Goal: Task Accomplishment & Management: Manage account settings

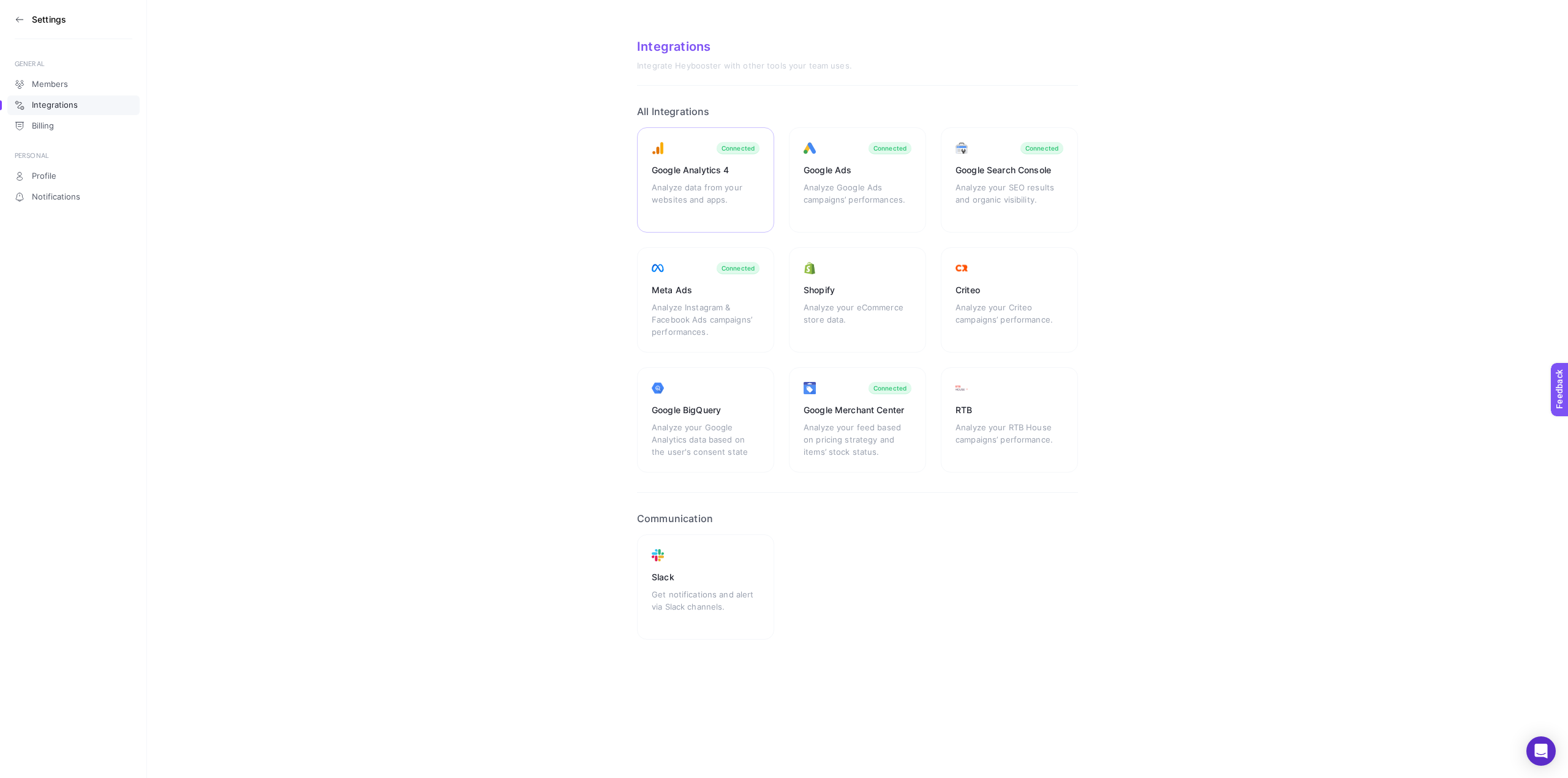
click at [695, 181] on div "Analyze data from your websites and apps." at bounding box center [706, 200] width 108 height 37
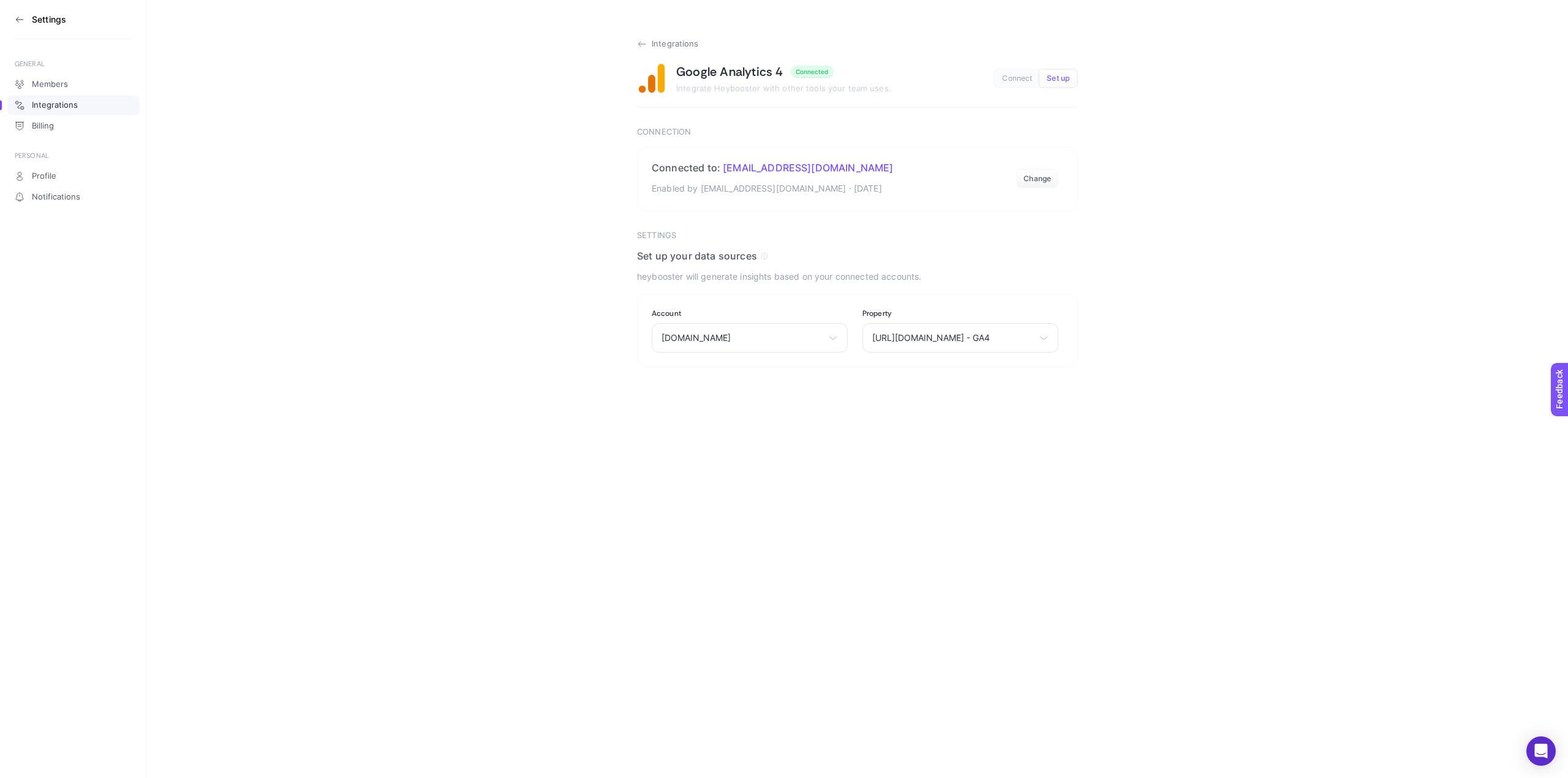
click at [671, 44] on span "Integrations" at bounding box center [675, 44] width 47 height 10
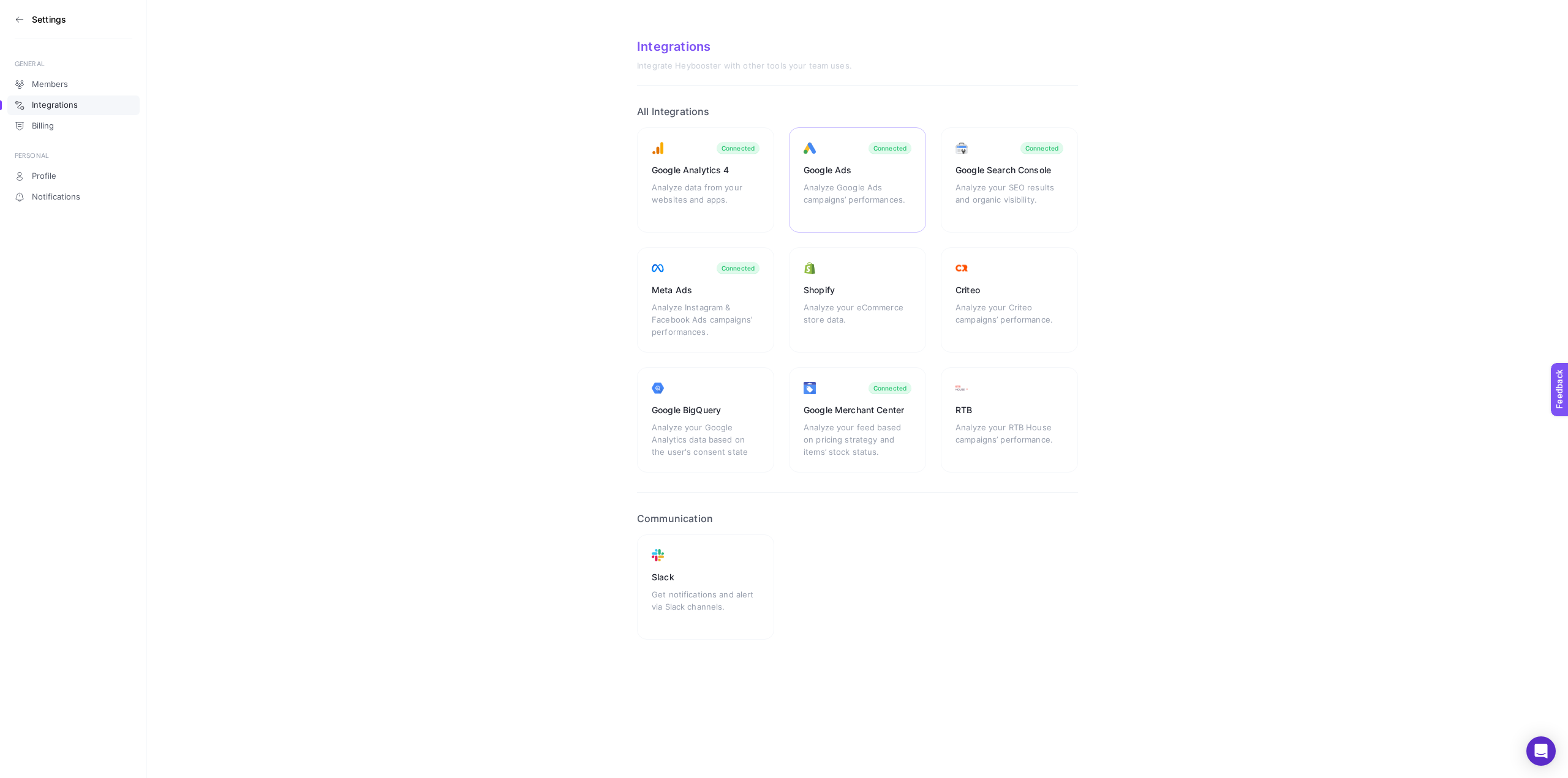
click at [901, 187] on div "Analyze Google Ads campaigns’ performances." at bounding box center [858, 200] width 108 height 37
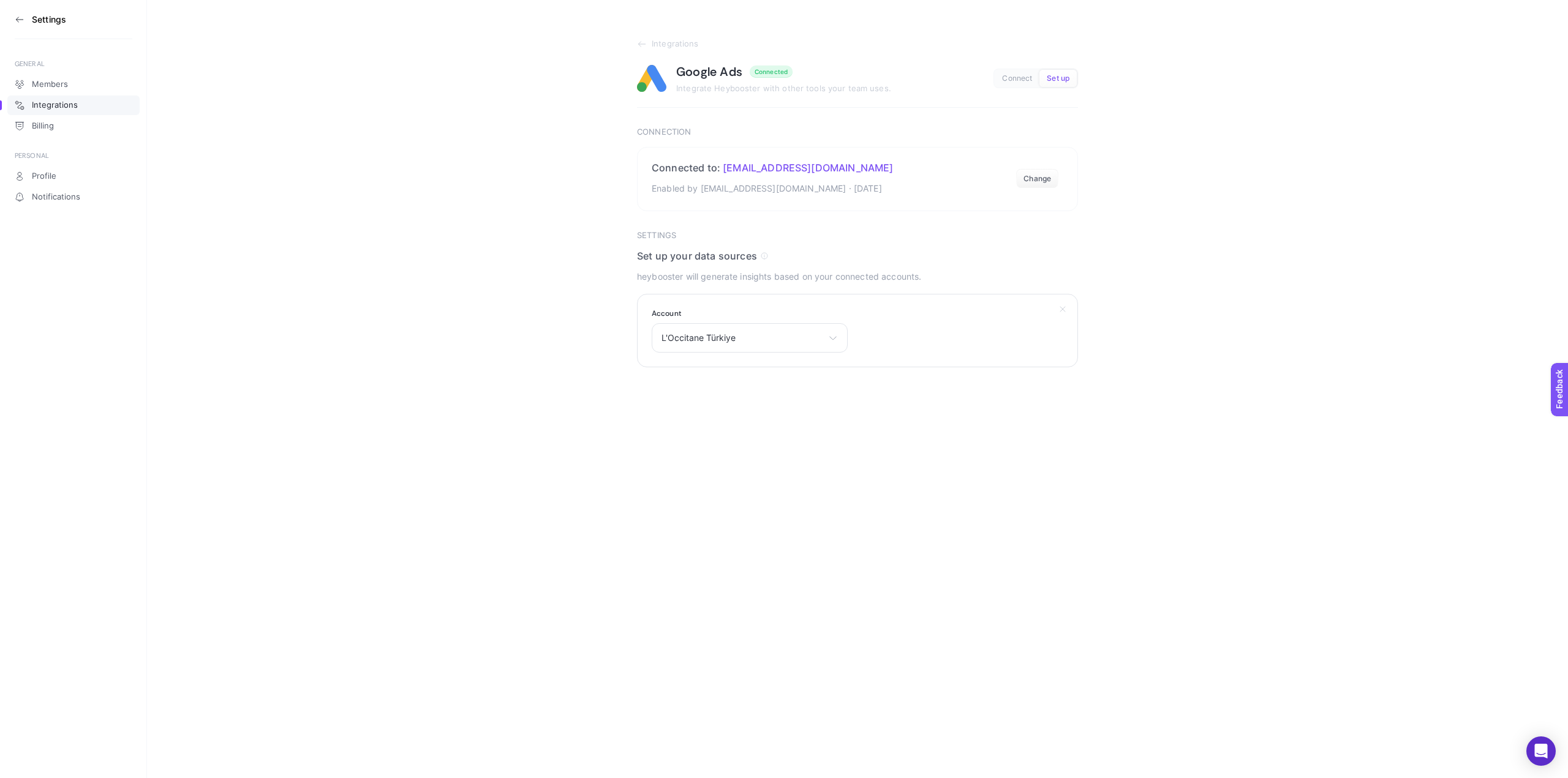
click at [1065, 309] on icon at bounding box center [1063, 309] width 10 height 10
click at [642, 41] on icon at bounding box center [642, 44] width 10 height 10
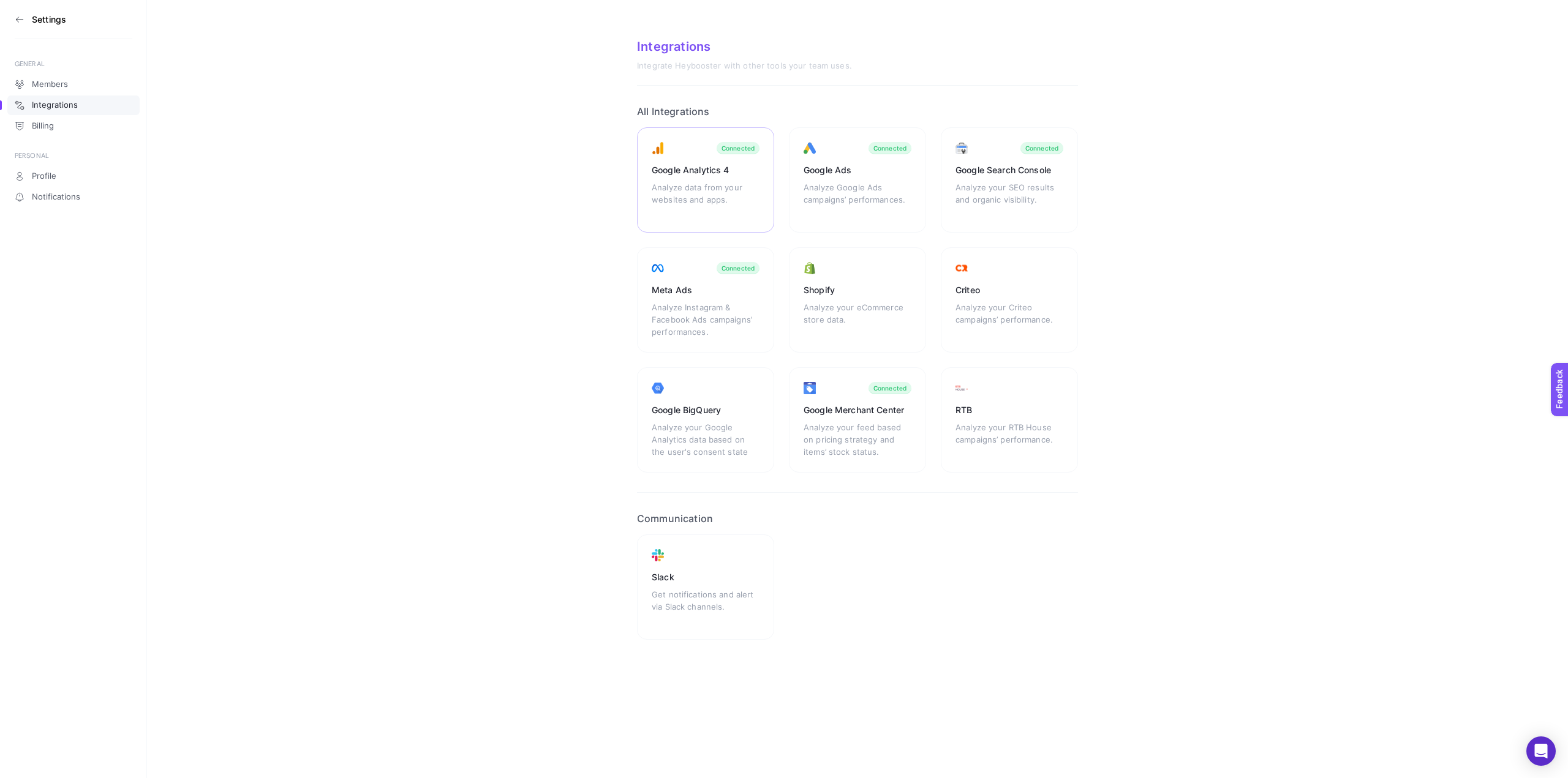
click at [696, 201] on div "Analyze data from your websites and apps." at bounding box center [706, 200] width 108 height 37
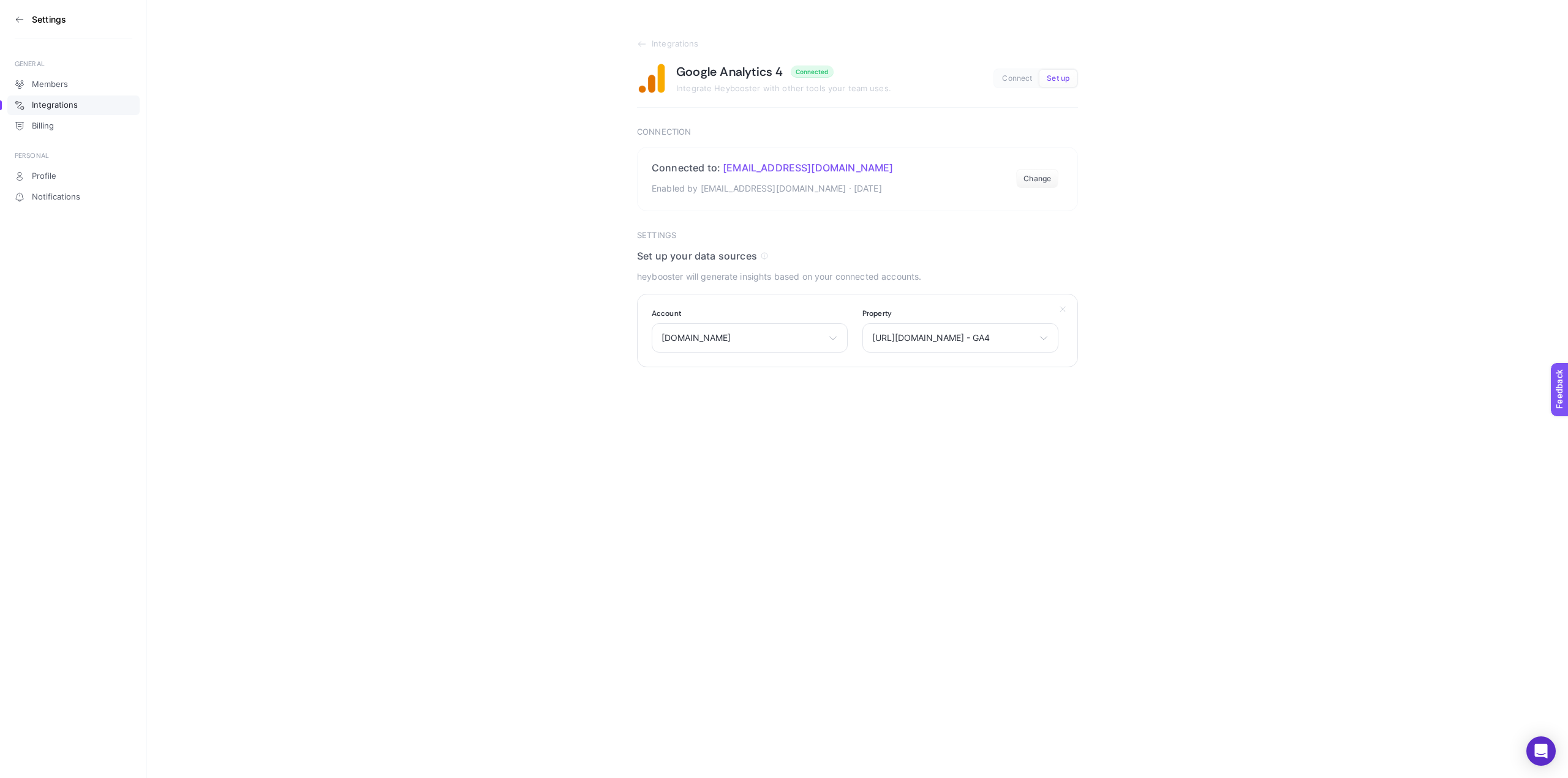
click at [1062, 307] on icon at bounding box center [1063, 309] width 10 height 10
click at [796, 350] on div "Select your account [DOMAIN_NAME] [DOMAIN_NAME] [DOMAIN_NAME]" at bounding box center [750, 338] width 196 height 29
click at [687, 39] on span "Integrations" at bounding box center [675, 44] width 47 height 10
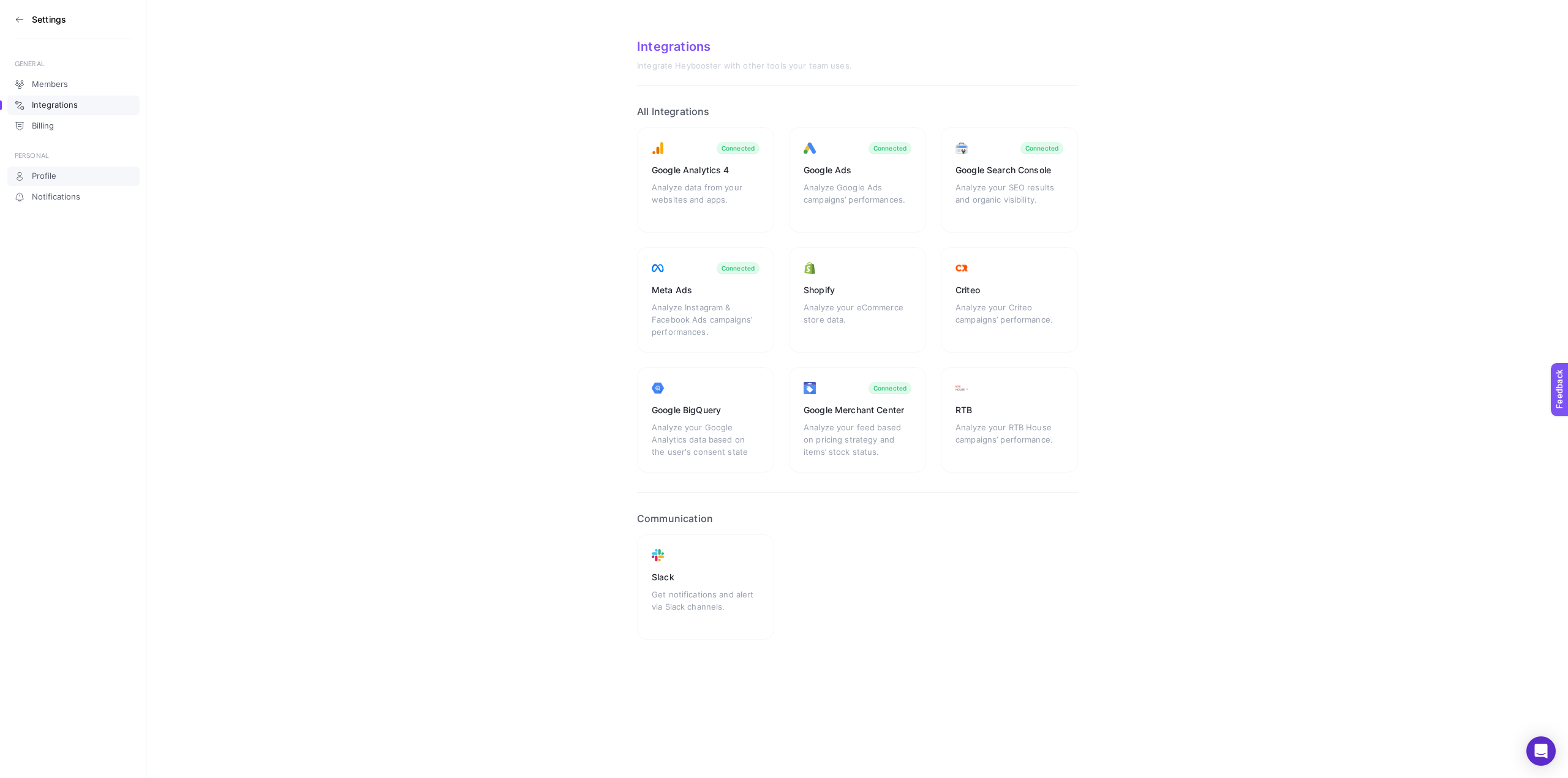
click at [44, 180] on span "Profile" at bounding box center [44, 176] width 24 height 10
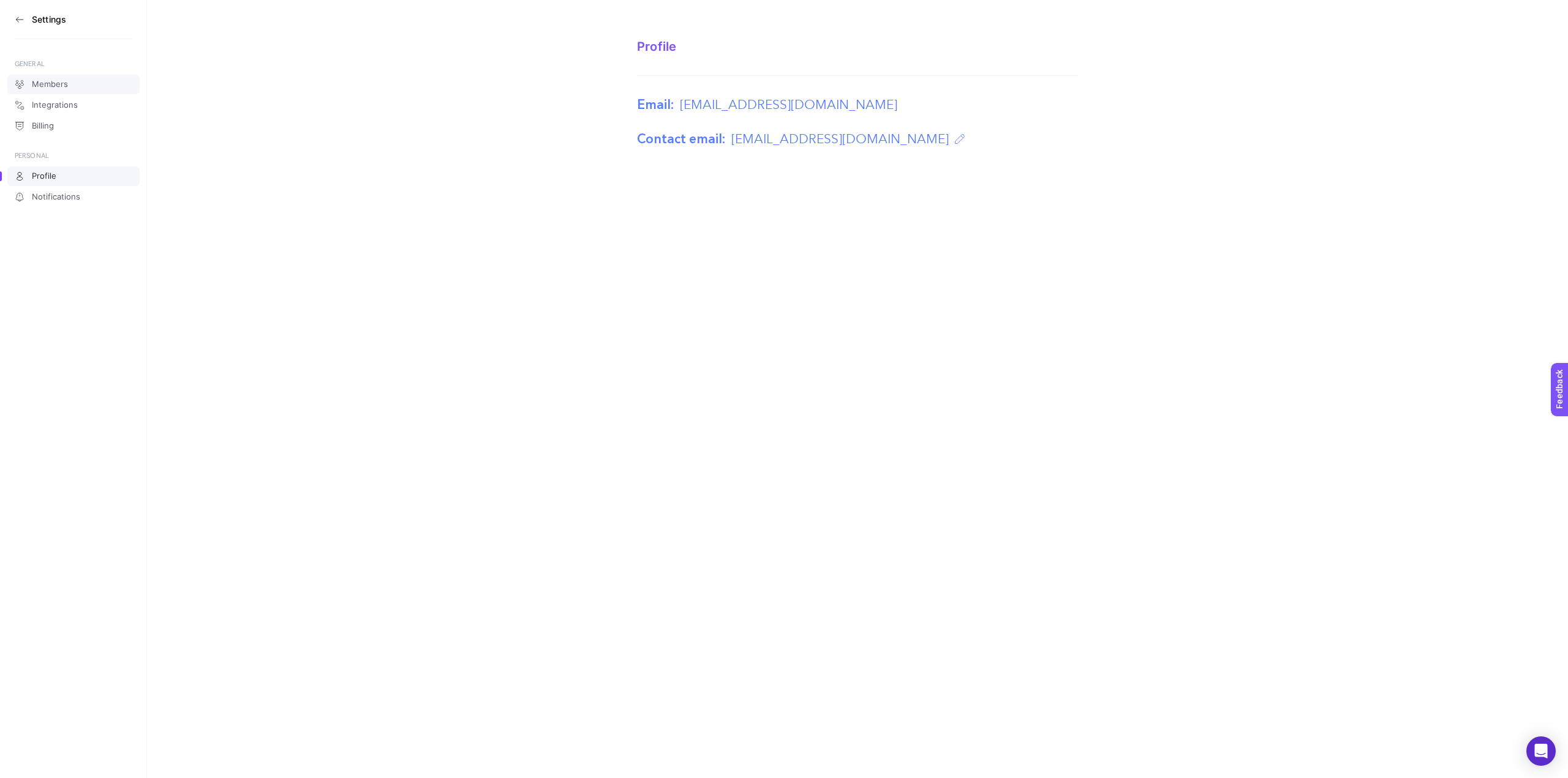
click at [72, 82] on link "Members" at bounding box center [74, 84] width 132 height 20
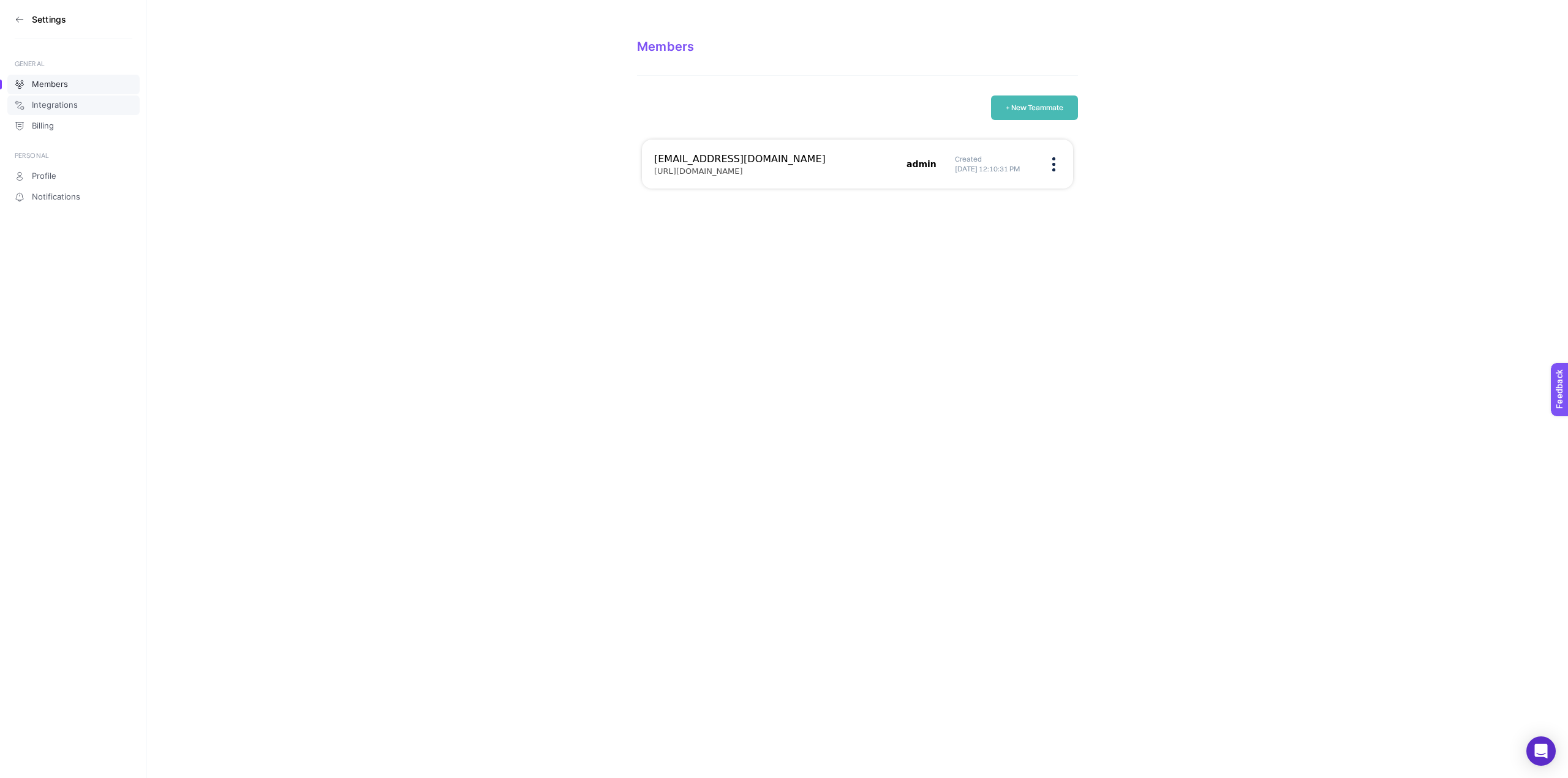
click at [70, 103] on span "Integrations" at bounding box center [55, 105] width 46 height 10
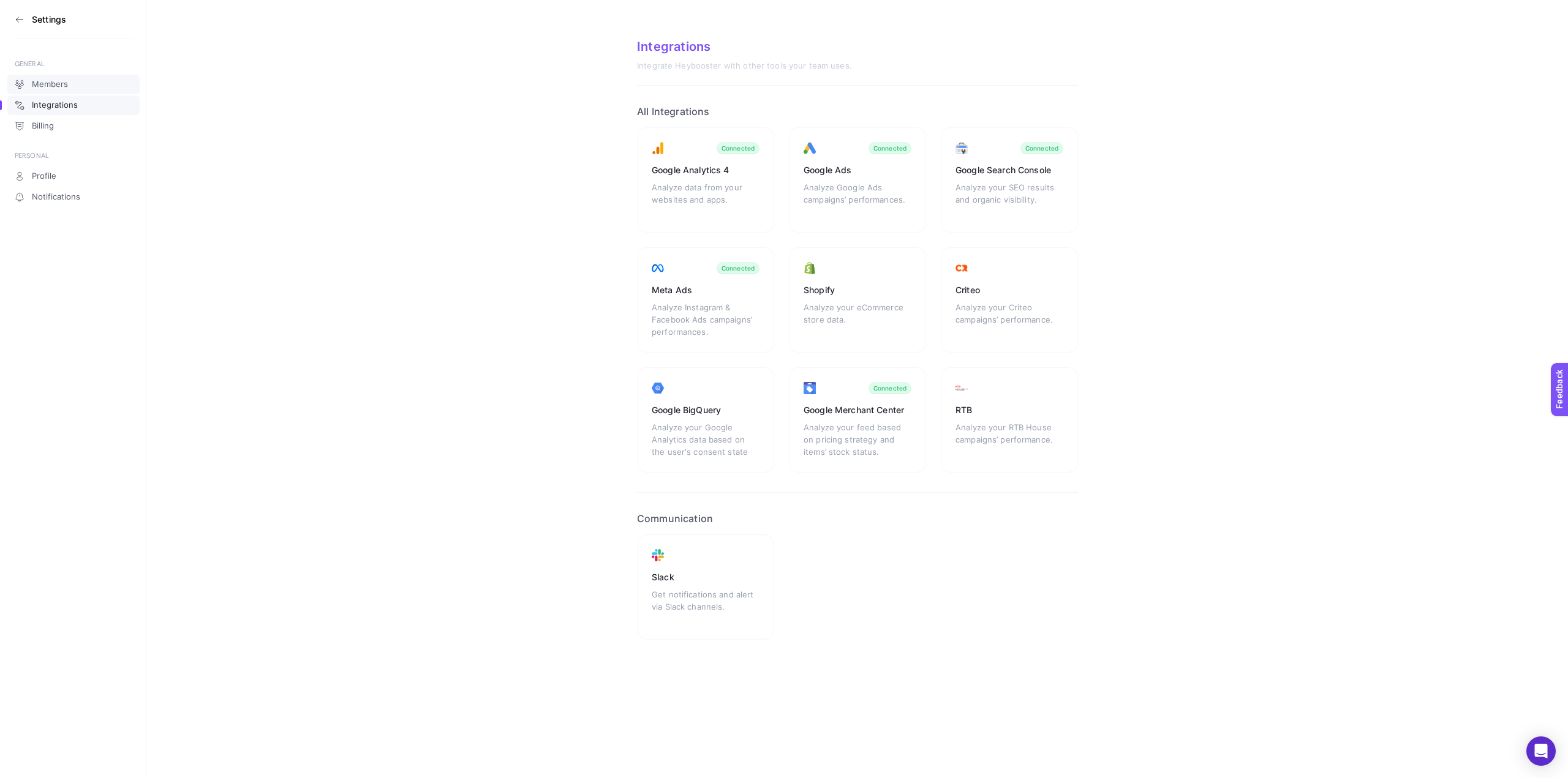
click at [75, 85] on link "Members" at bounding box center [74, 84] width 132 height 20
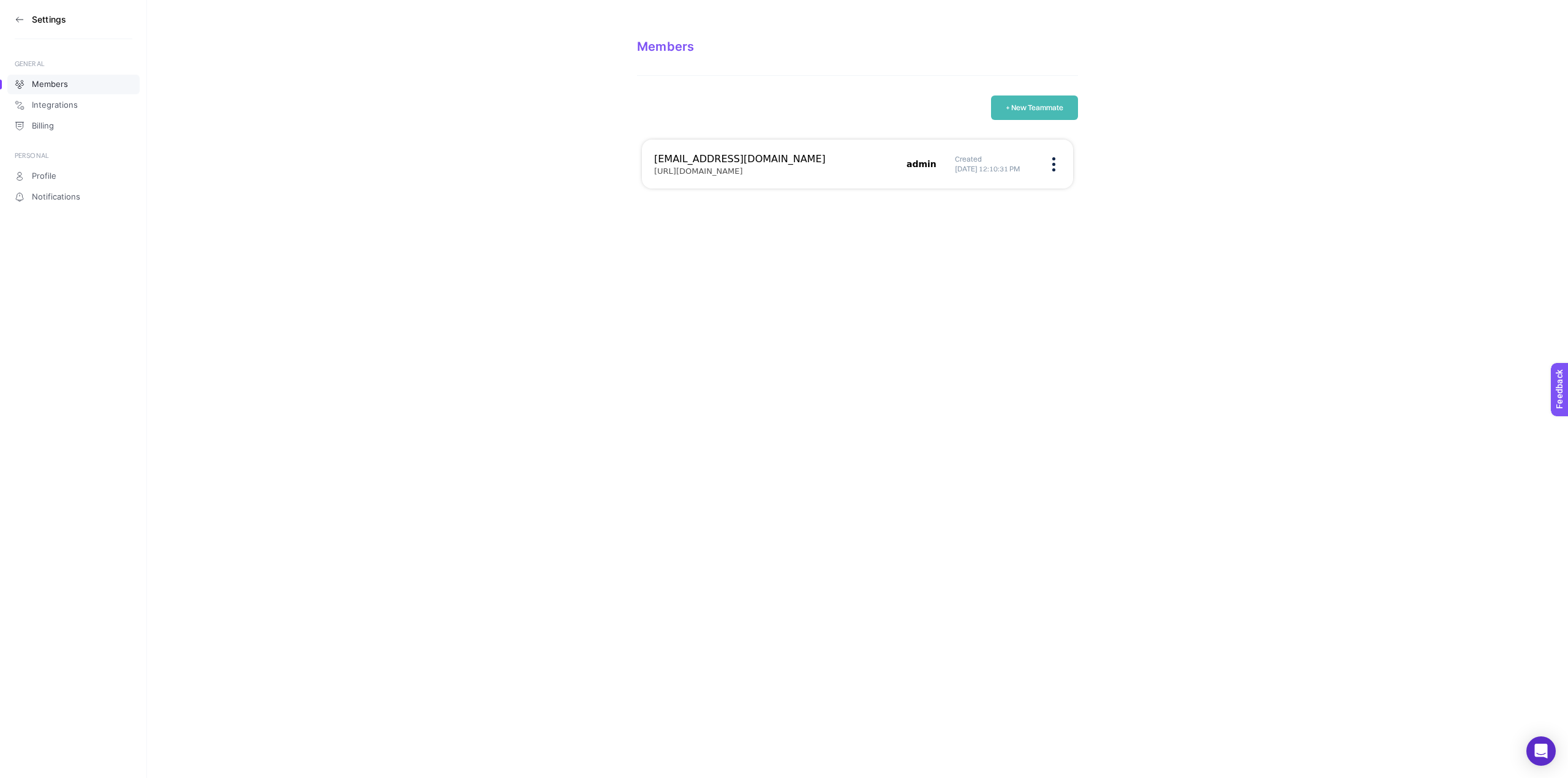
click at [1057, 165] on figure at bounding box center [1054, 164] width 14 height 3
click at [1058, 165] on figure at bounding box center [1054, 164] width 14 height 3
click at [59, 103] on span "Integrations" at bounding box center [55, 105] width 46 height 10
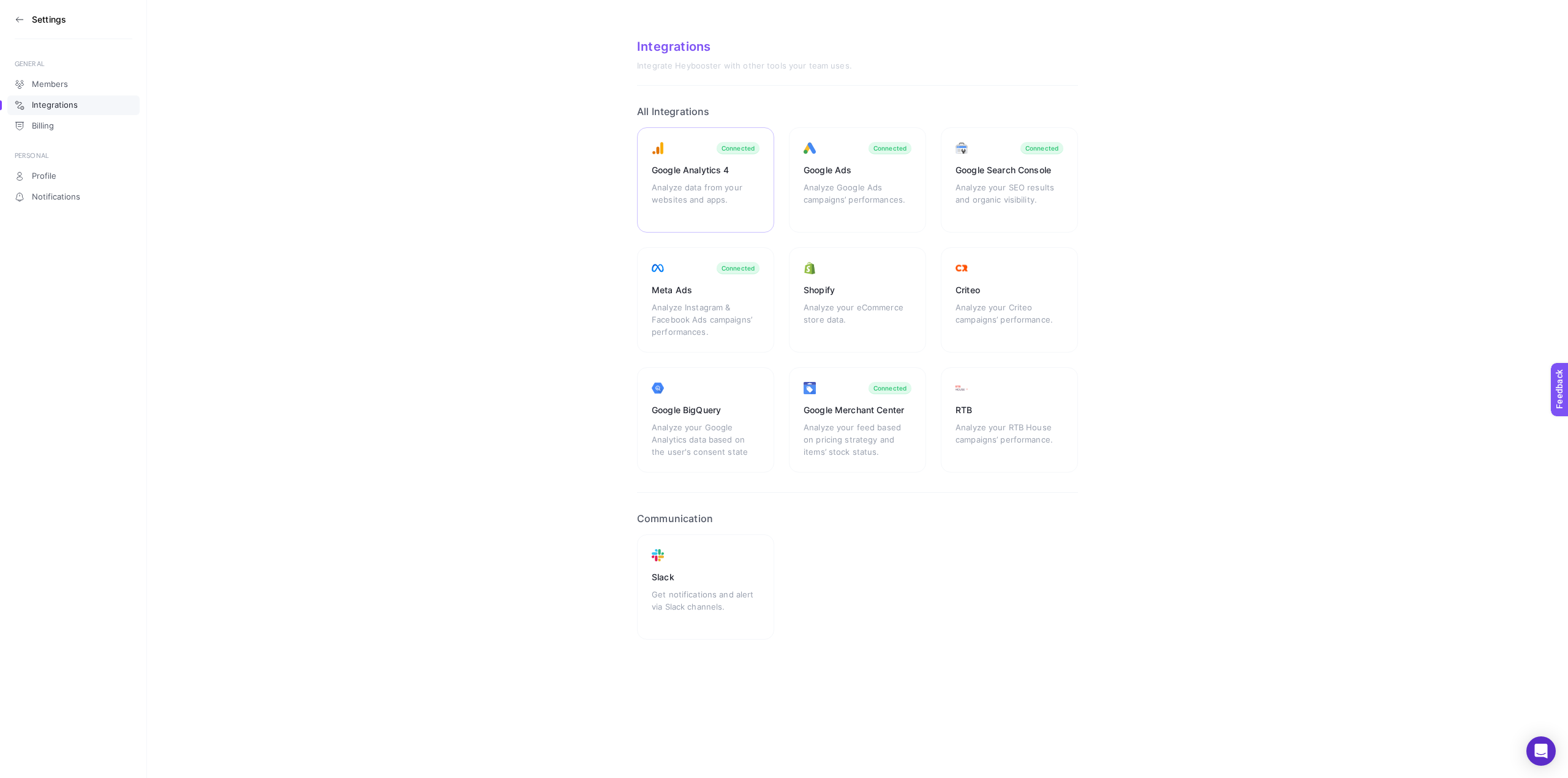
click at [725, 171] on div "Google Analytics 4" at bounding box center [706, 170] width 108 height 12
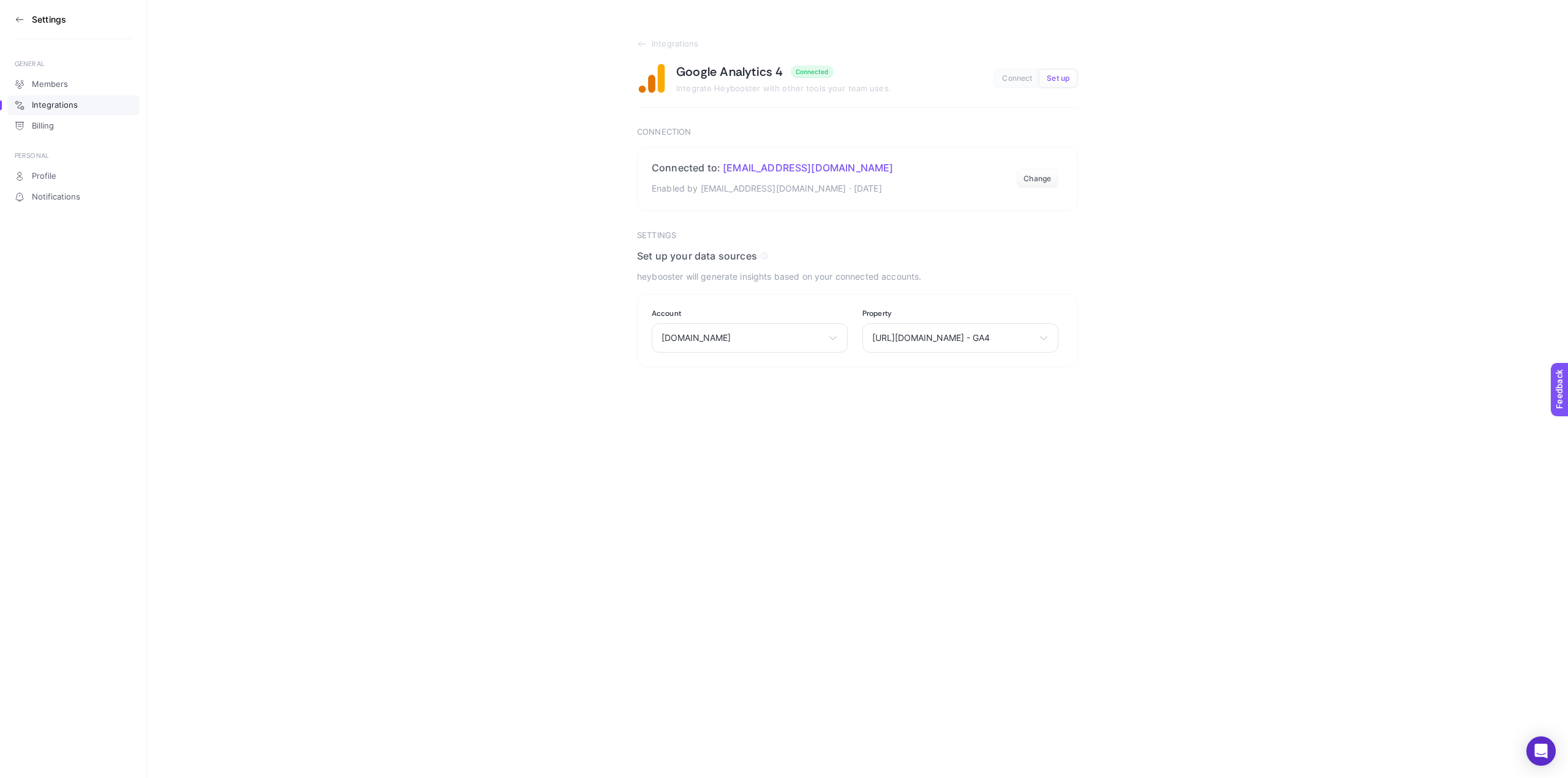
click at [1008, 81] on span "Connect" at bounding box center [1017, 78] width 30 height 9
click at [1028, 174] on button "Change" at bounding box center [1037, 179] width 42 height 20
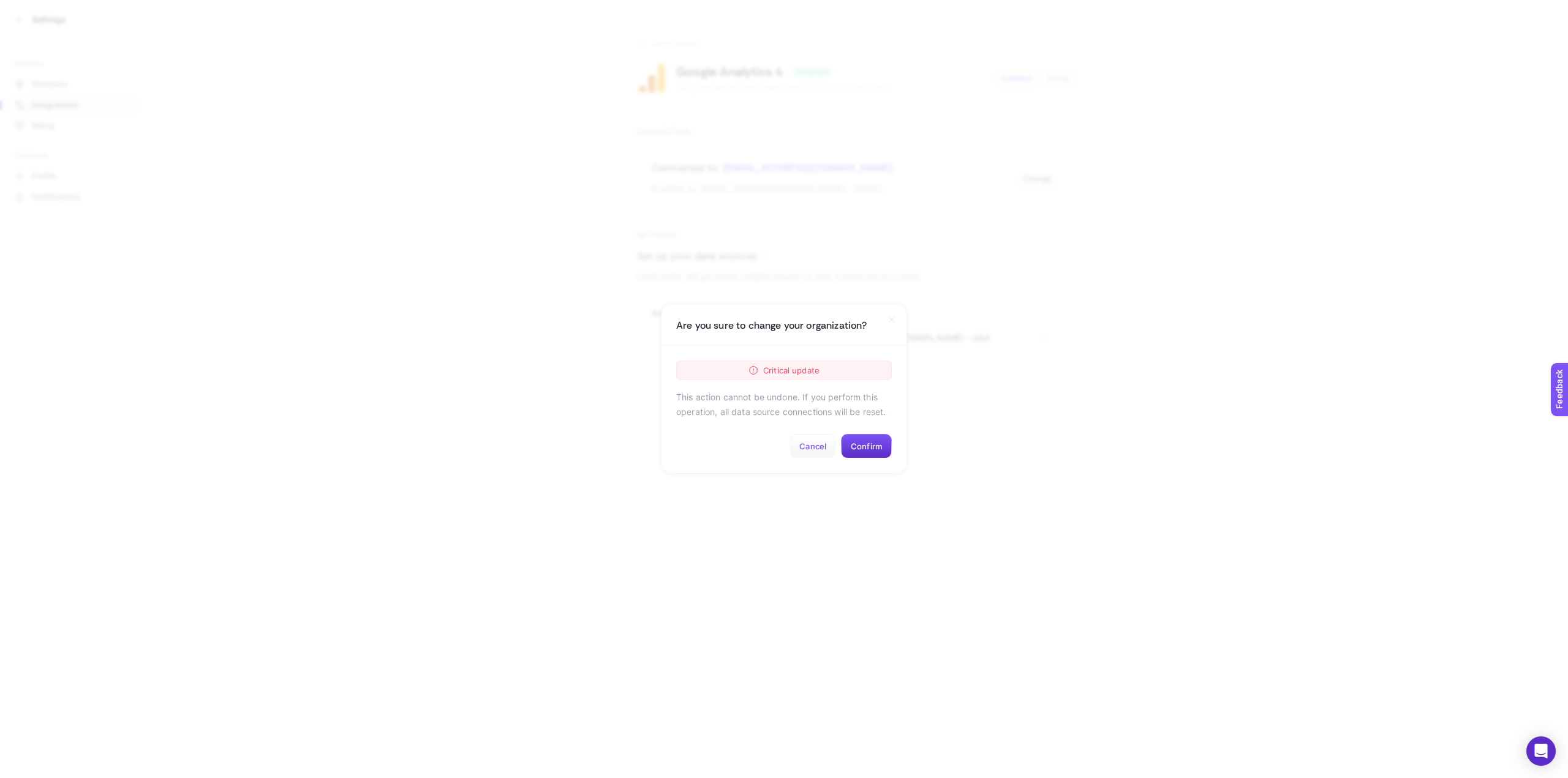
click at [816, 447] on button "Cancel" at bounding box center [813, 446] width 47 height 24
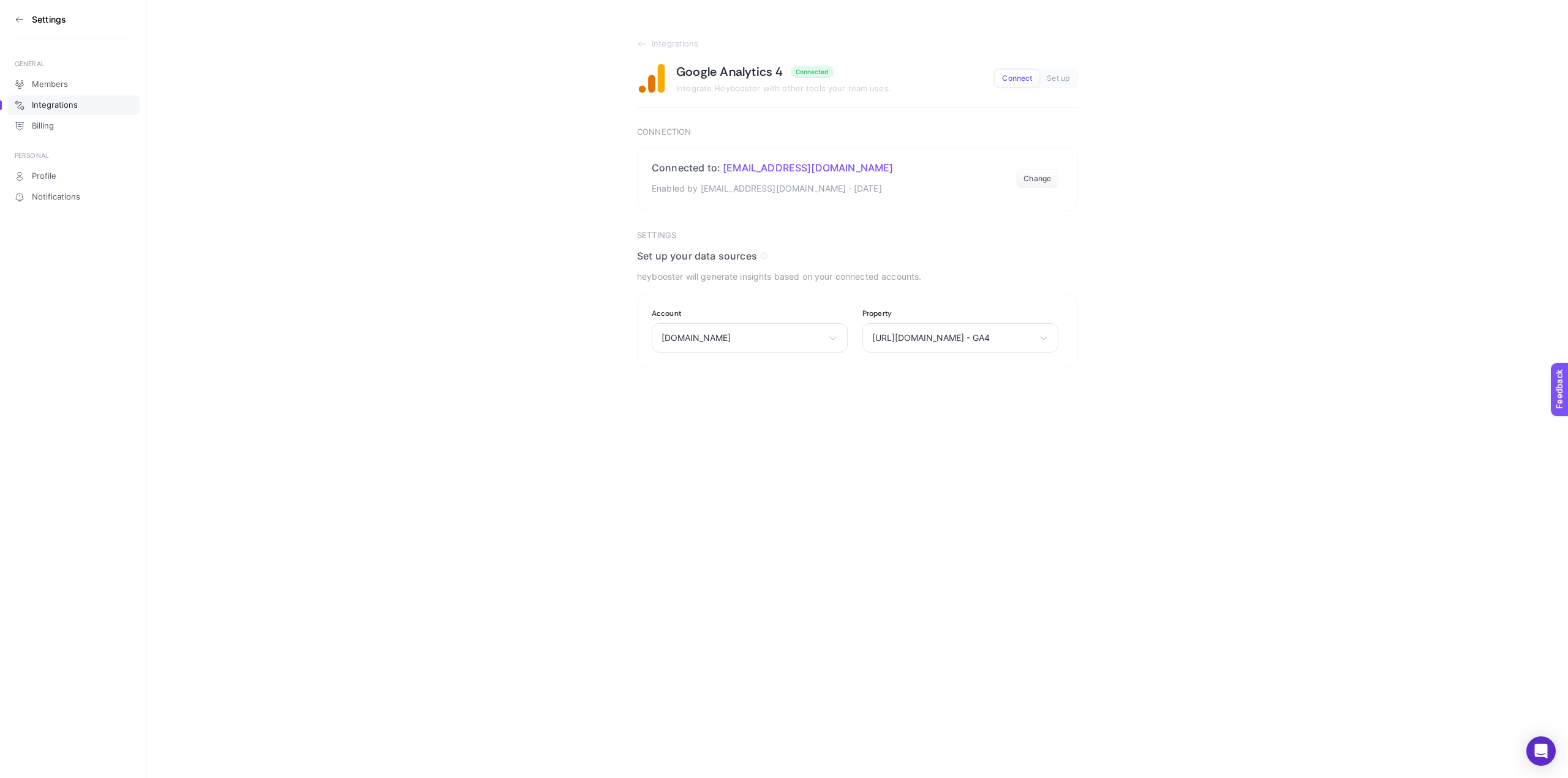
click at [1066, 74] on span "Set up" at bounding box center [1058, 78] width 23 height 9
click at [1039, 171] on button "Change" at bounding box center [1037, 179] width 42 height 20
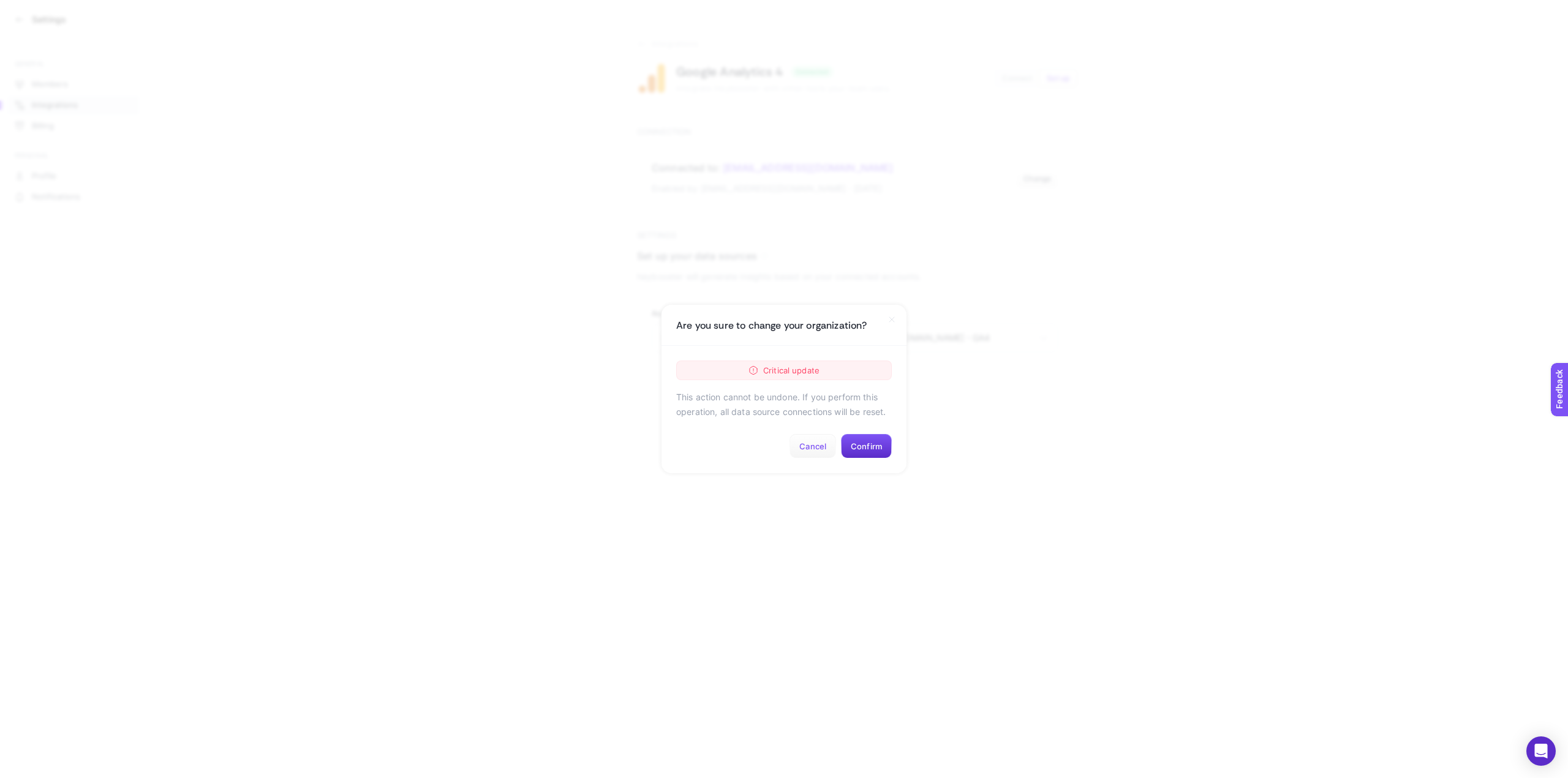
drag, startPoint x: 808, startPoint y: 444, endPoint x: 797, endPoint y: 441, distance: 11.4
click at [805, 443] on button "Cancel" at bounding box center [813, 446] width 47 height 24
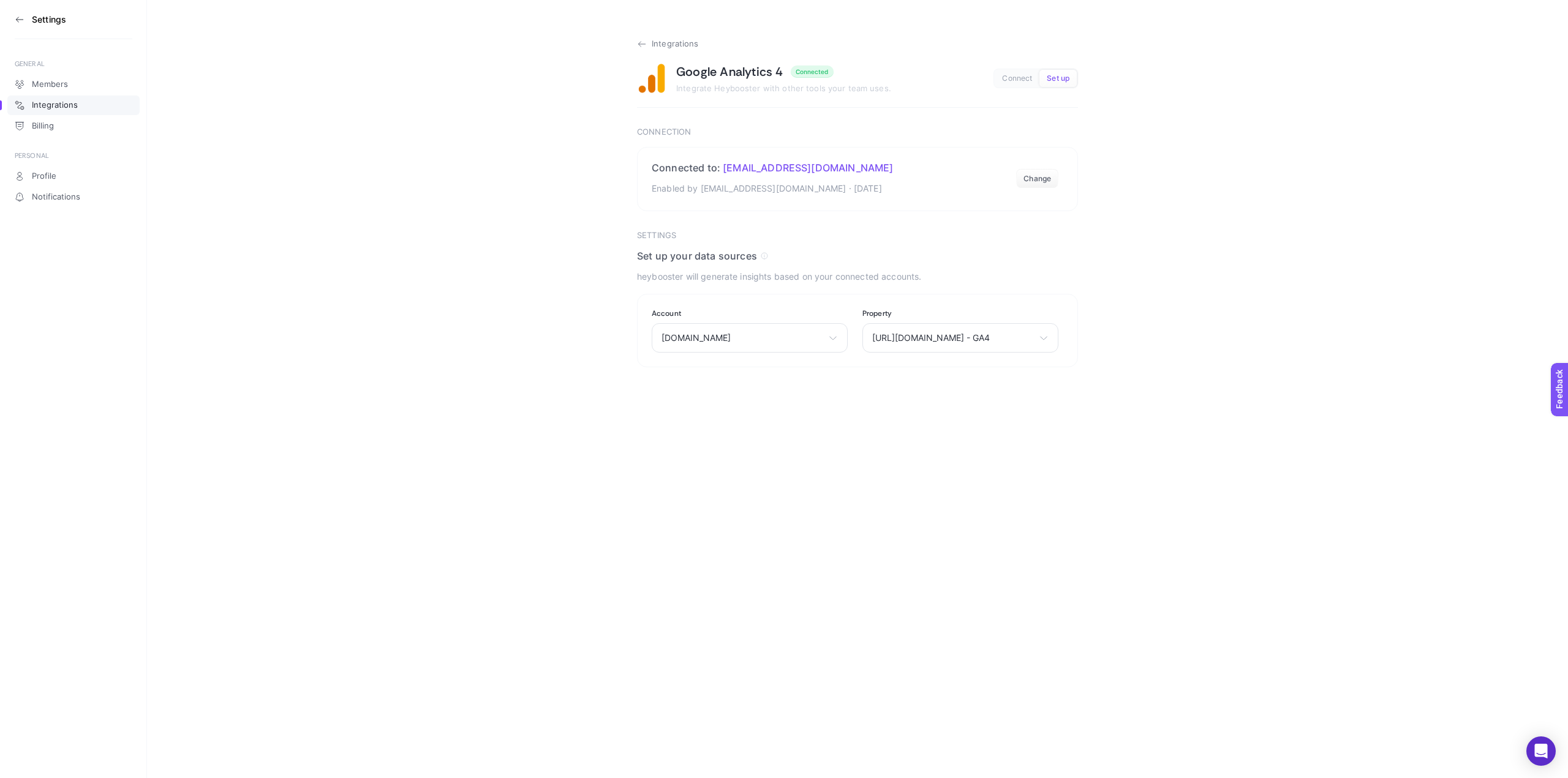
click at [687, 42] on span "Integrations" at bounding box center [675, 44] width 47 height 10
